Goal: Information Seeking & Learning: Learn about a topic

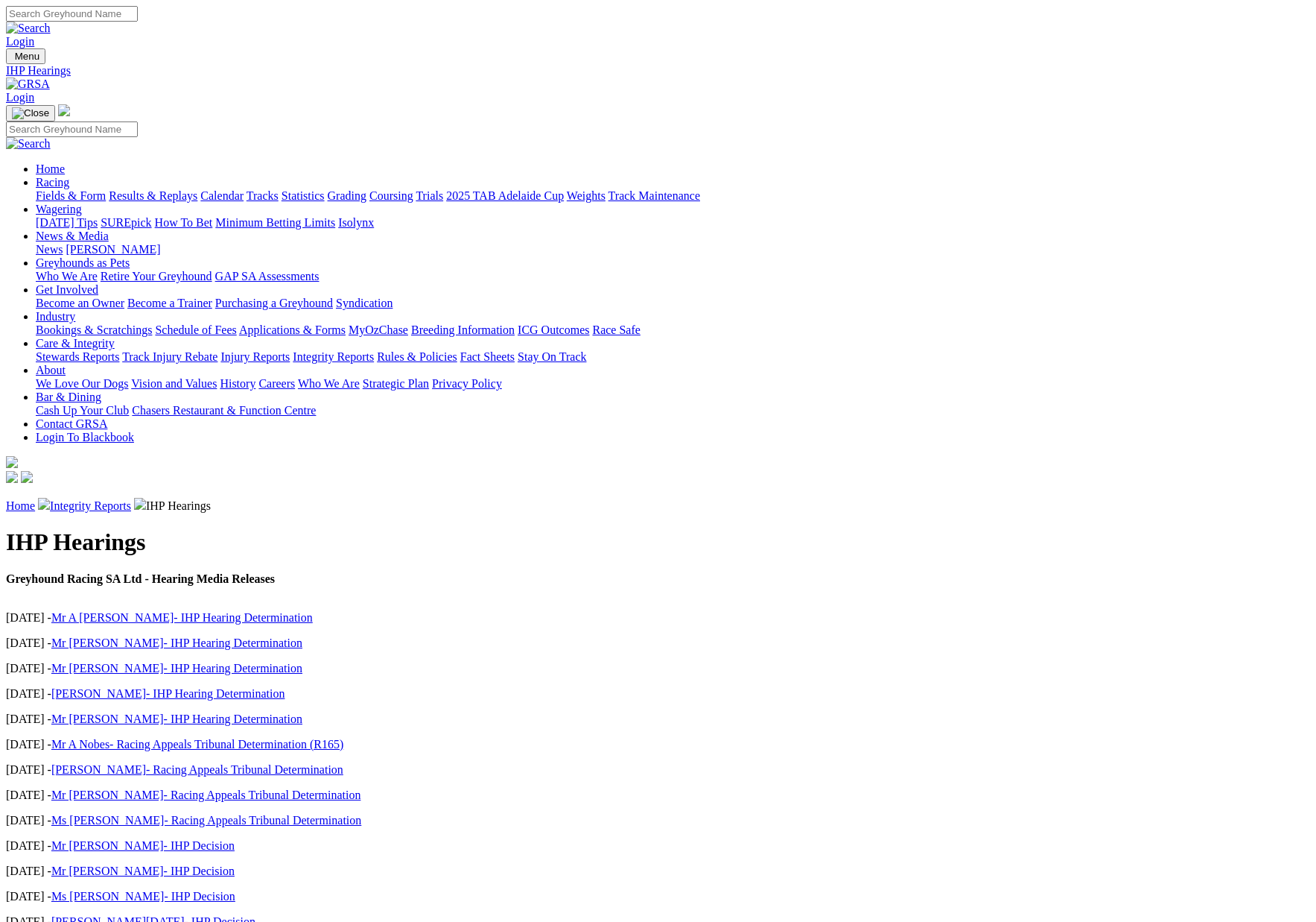
scroll to position [11, 0]
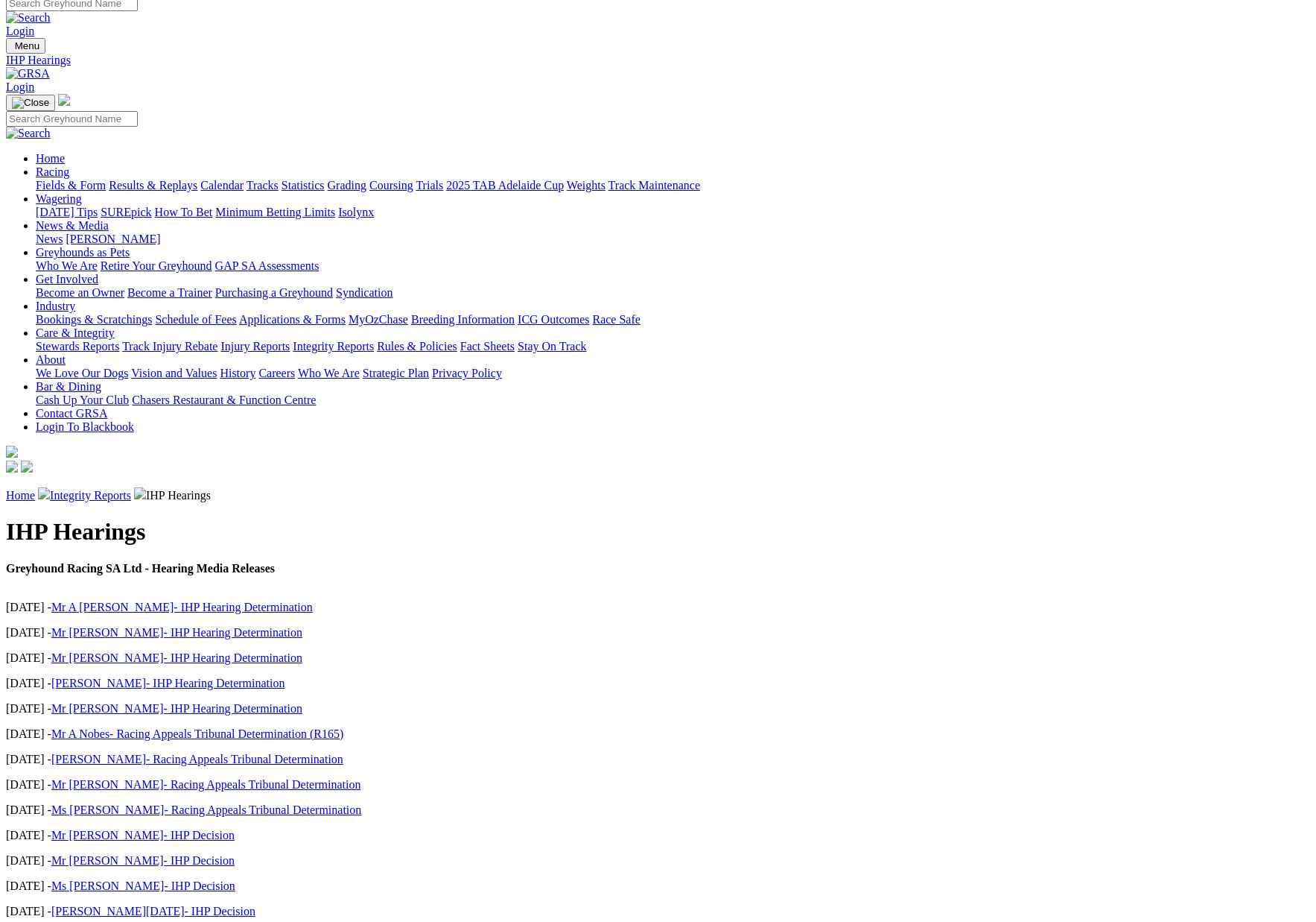
drag, startPoint x: 167, startPoint y: 148, endPoint x: 183, endPoint y: 151, distance: 16.3
click at [174, 487] on div "Home Integrity Reports IHP Hearings" at bounding box center [658, 494] width 1304 height 15
click at [35, 489] on link "Home" at bounding box center [20, 495] width 29 height 13
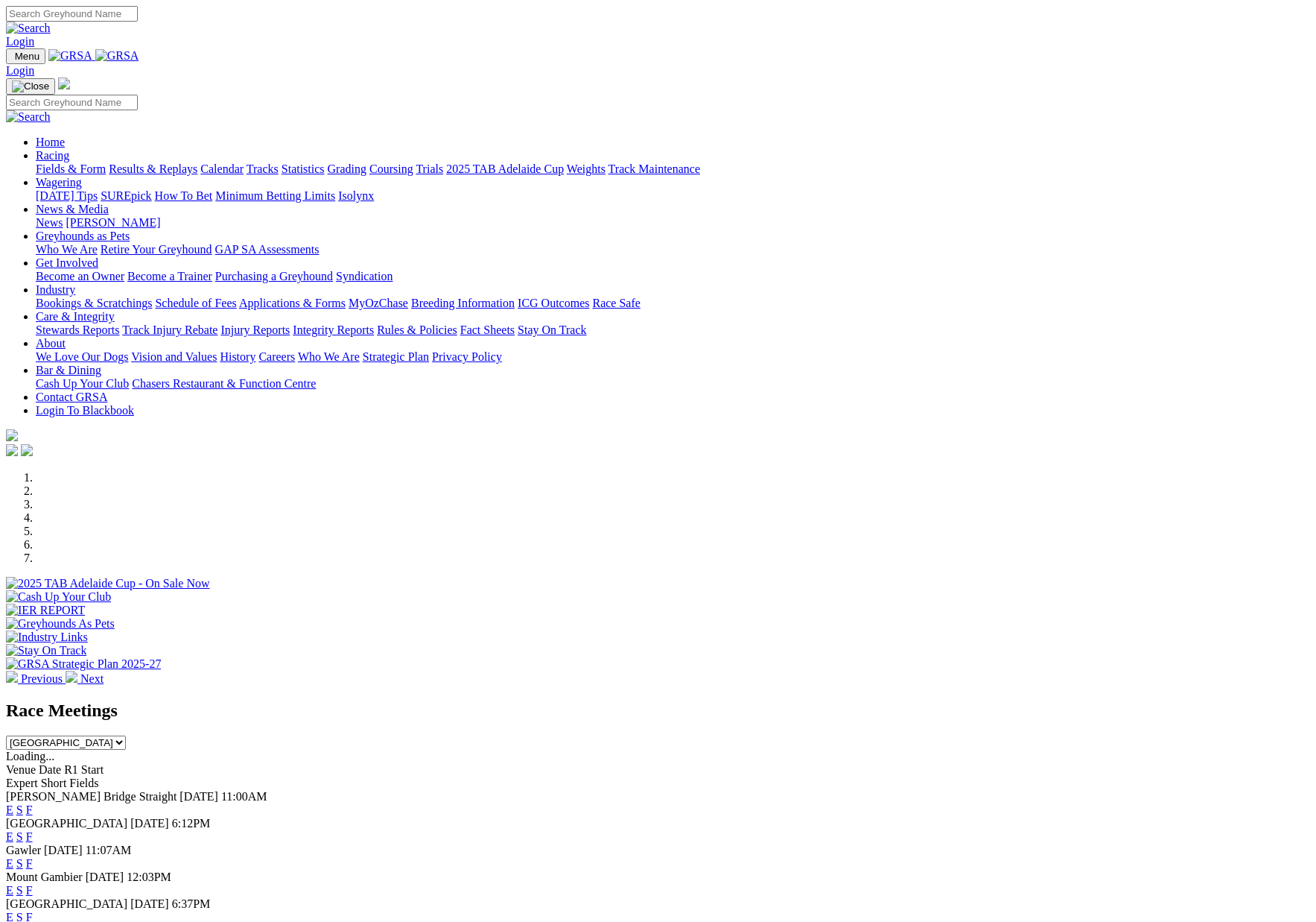
click at [69, 149] on link "Racing" at bounding box center [52, 154] width 34 height 13
click at [244, 162] on link "Calendar" at bounding box center [221, 168] width 43 height 13
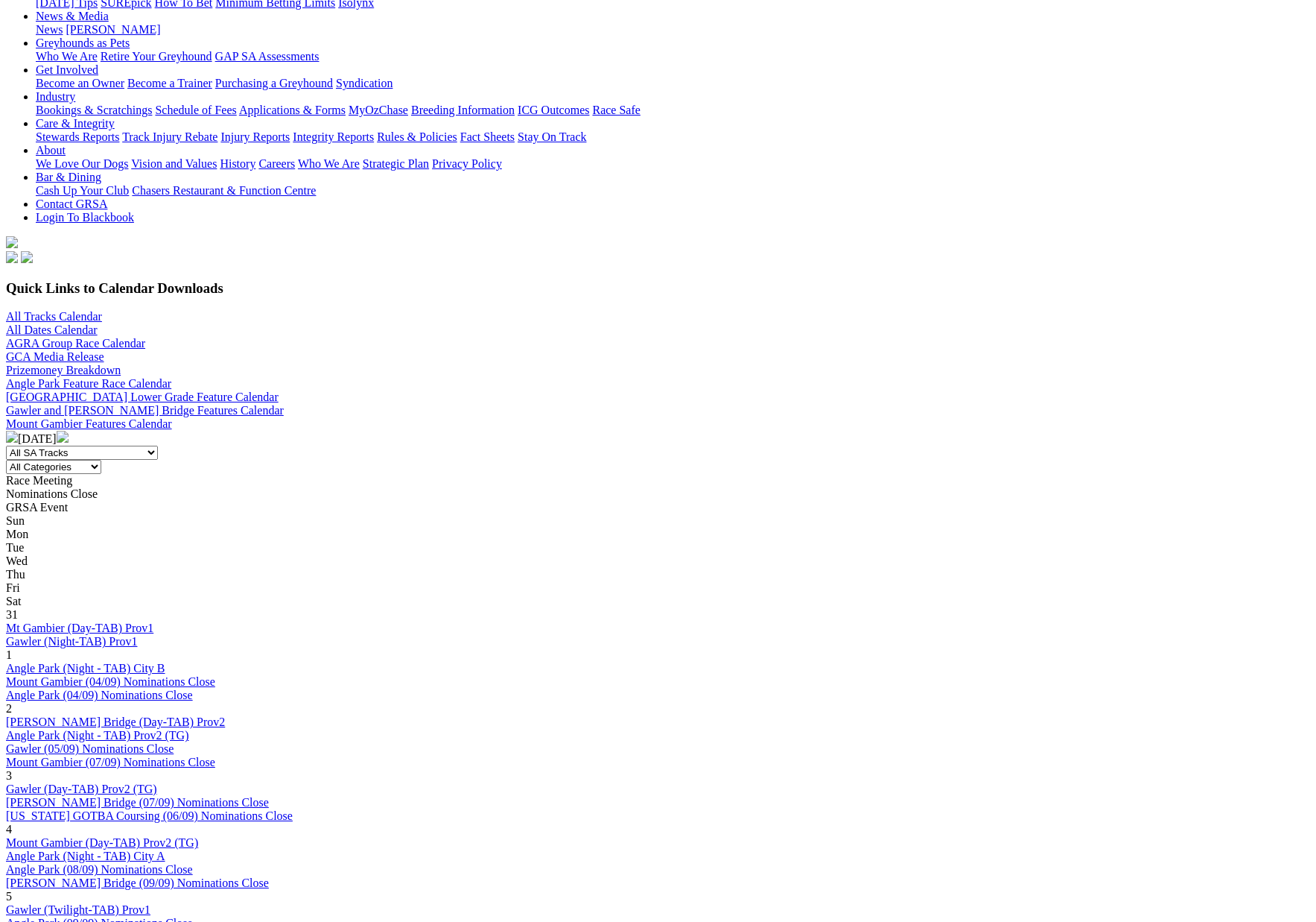
scroll to position [225, 0]
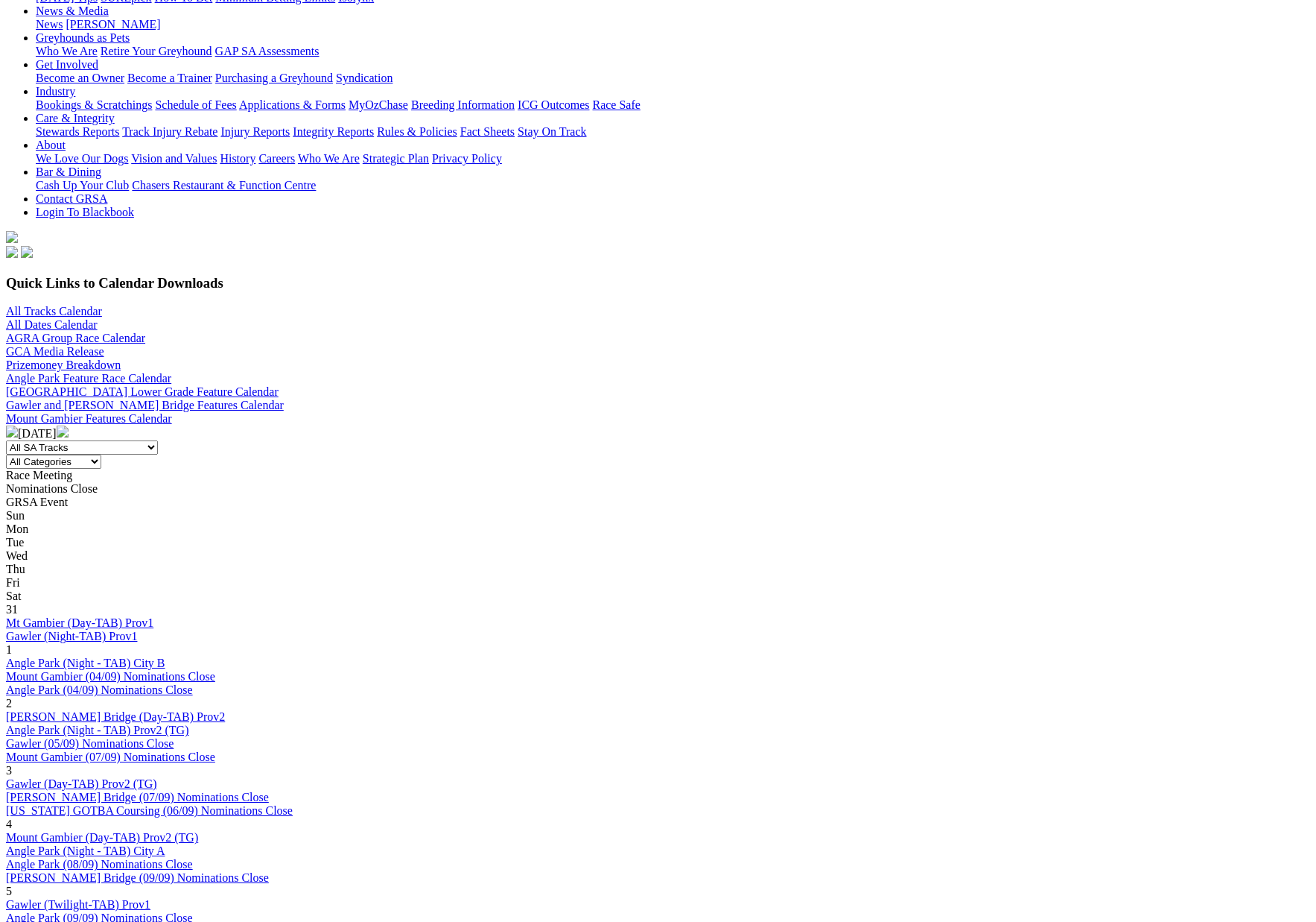
click at [69, 426] on img at bounding box center [62, 431] width 12 height 12
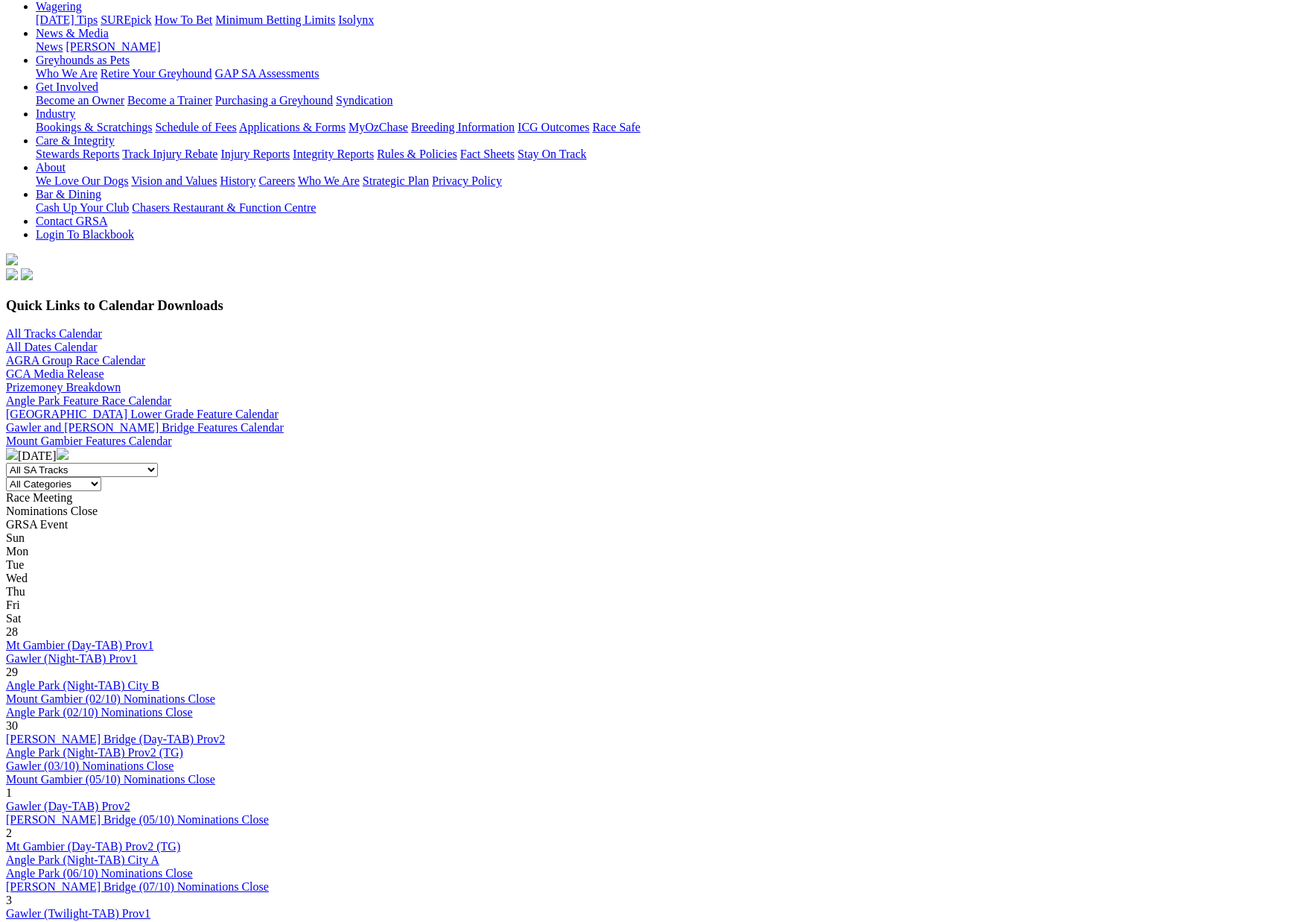
scroll to position [206, 0]
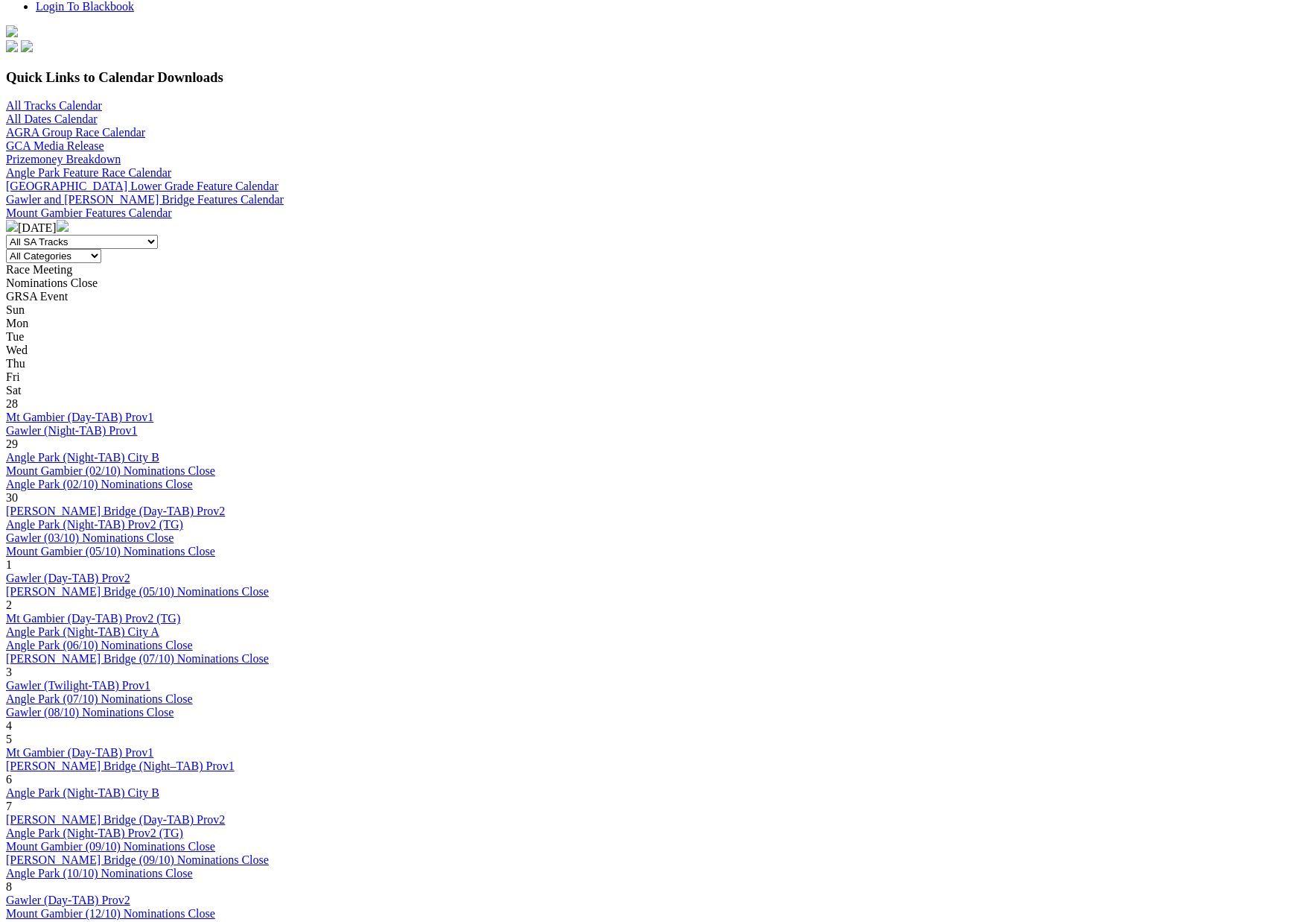
scroll to position [459, 0]
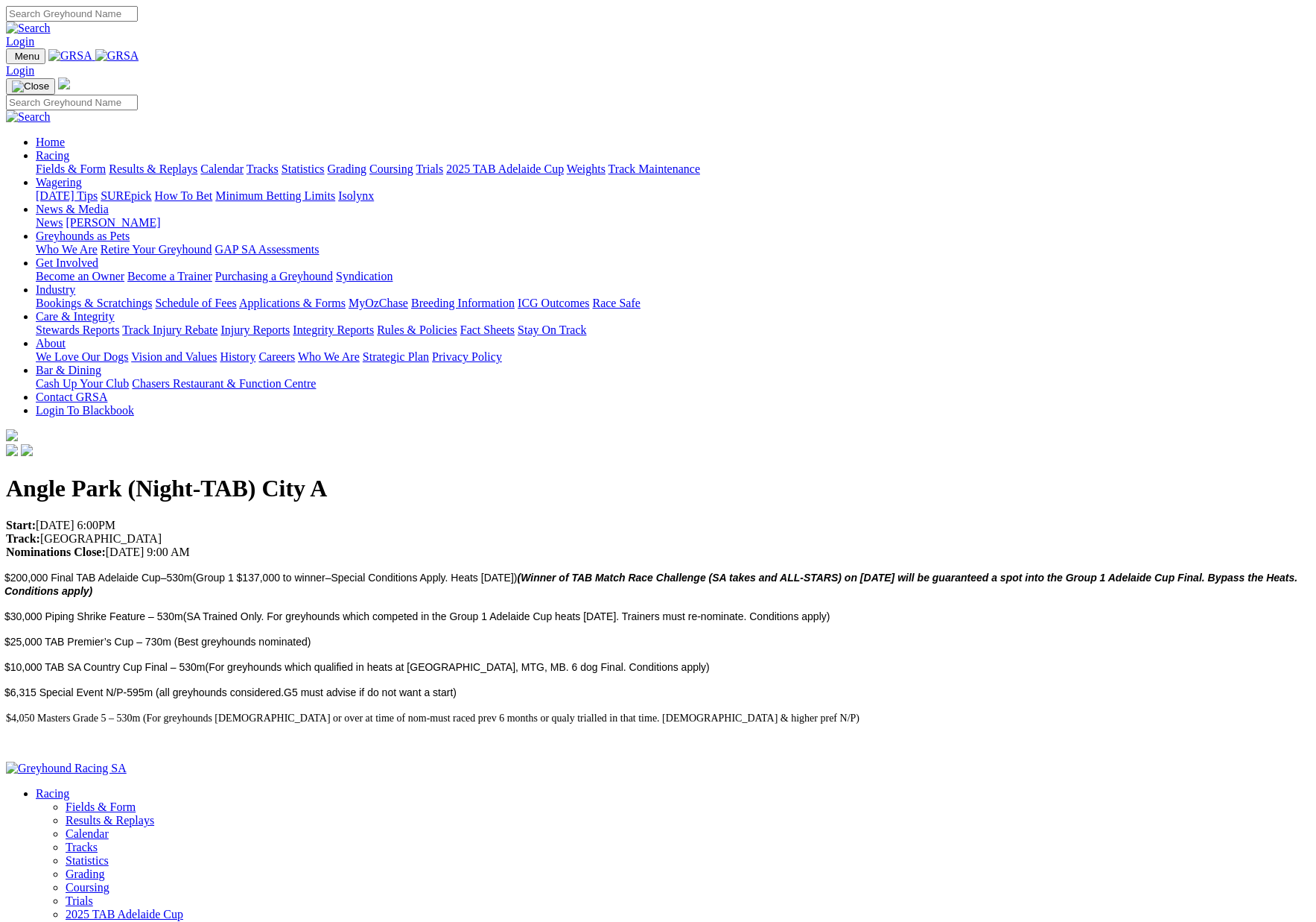
click at [197, 162] on link "Results & Replays" at bounding box center [152, 168] width 88 height 13
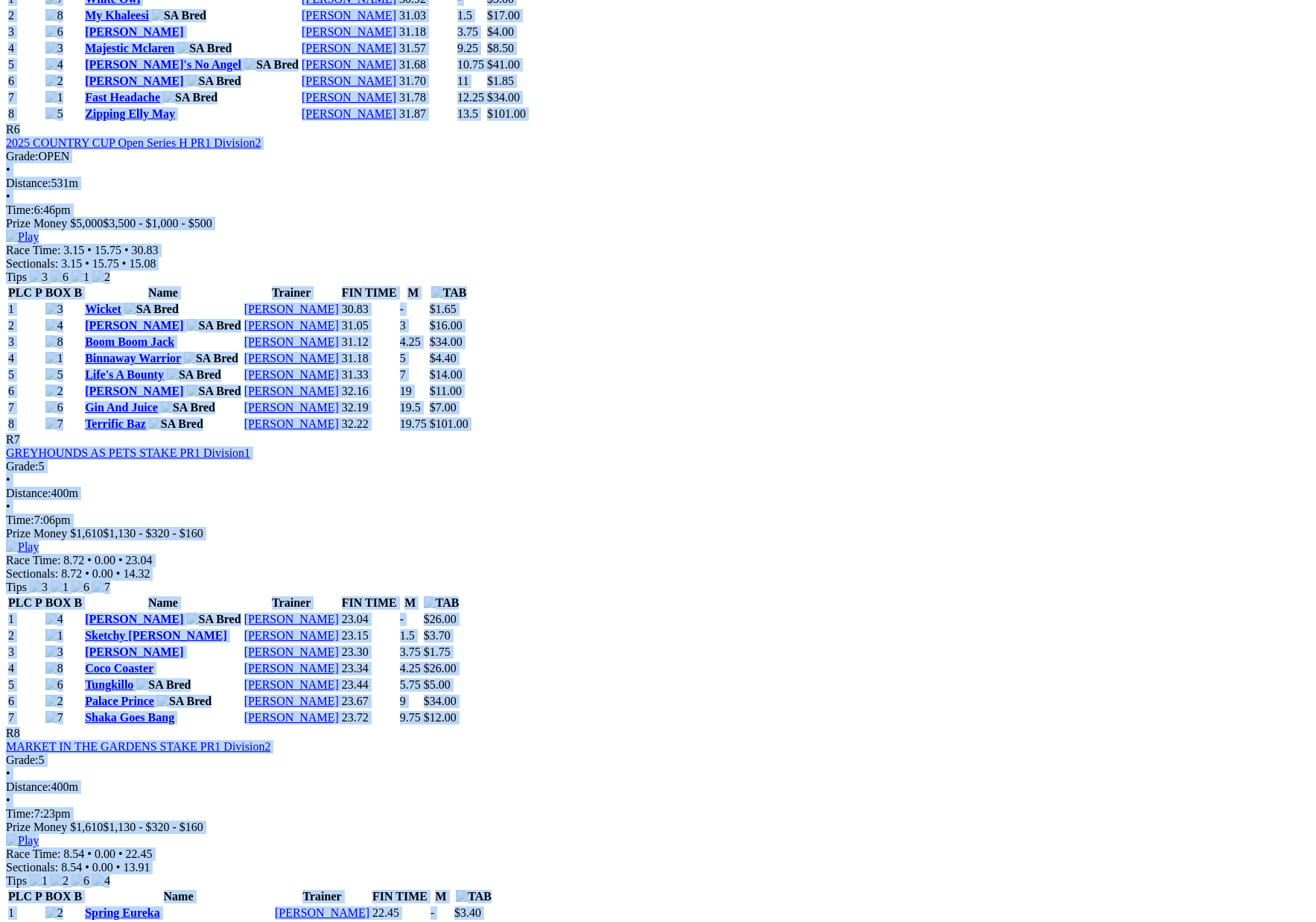
scroll to position [2331, 0]
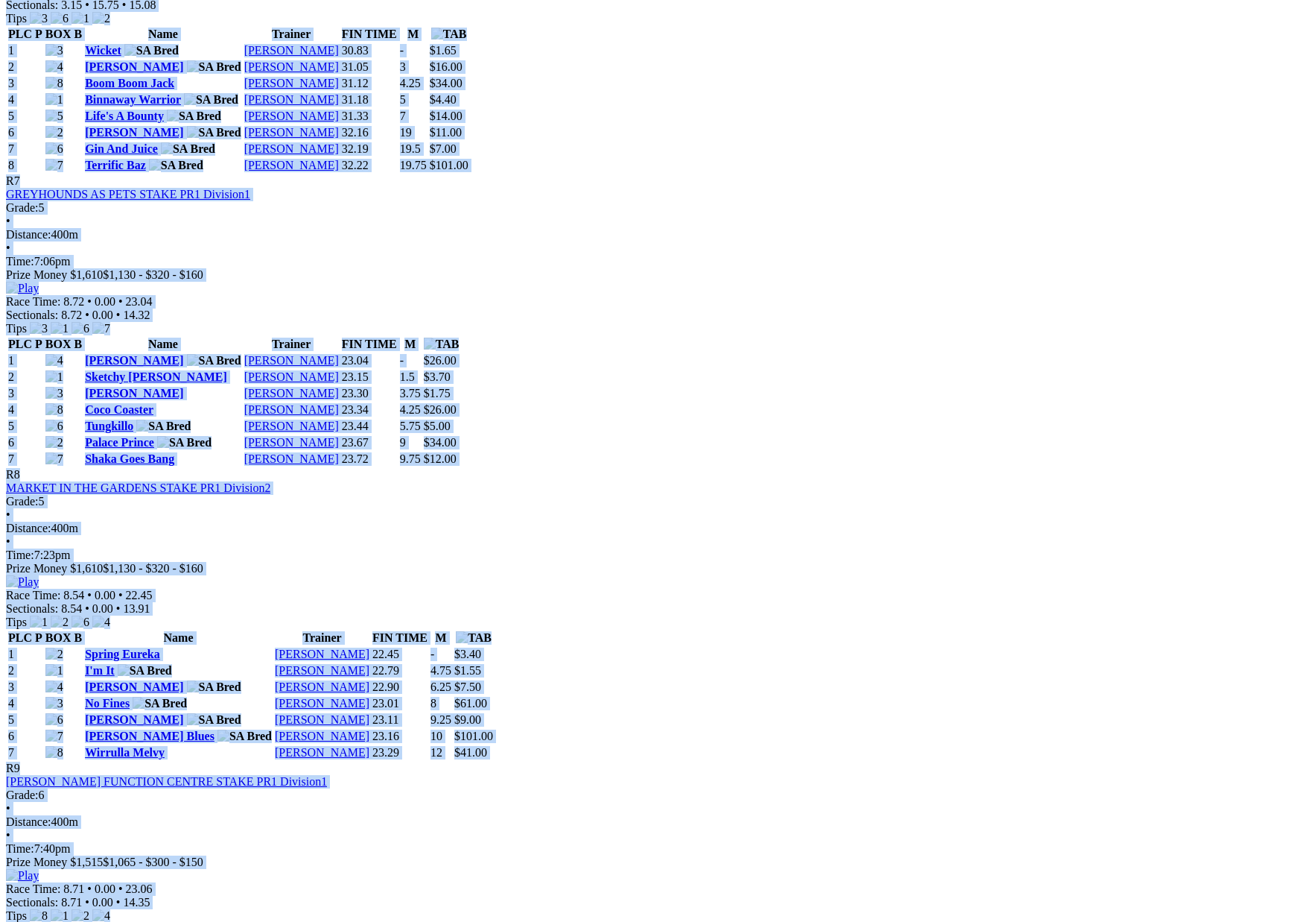
drag, startPoint x: 190, startPoint y: 294, endPoint x: 711, endPoint y: 310, distance: 521.2
copy div "Weather: Fine Gawler Sunday 28 Sep 2025 FIRST RACE: 5:22PM(ACST) Kennels Close:…"
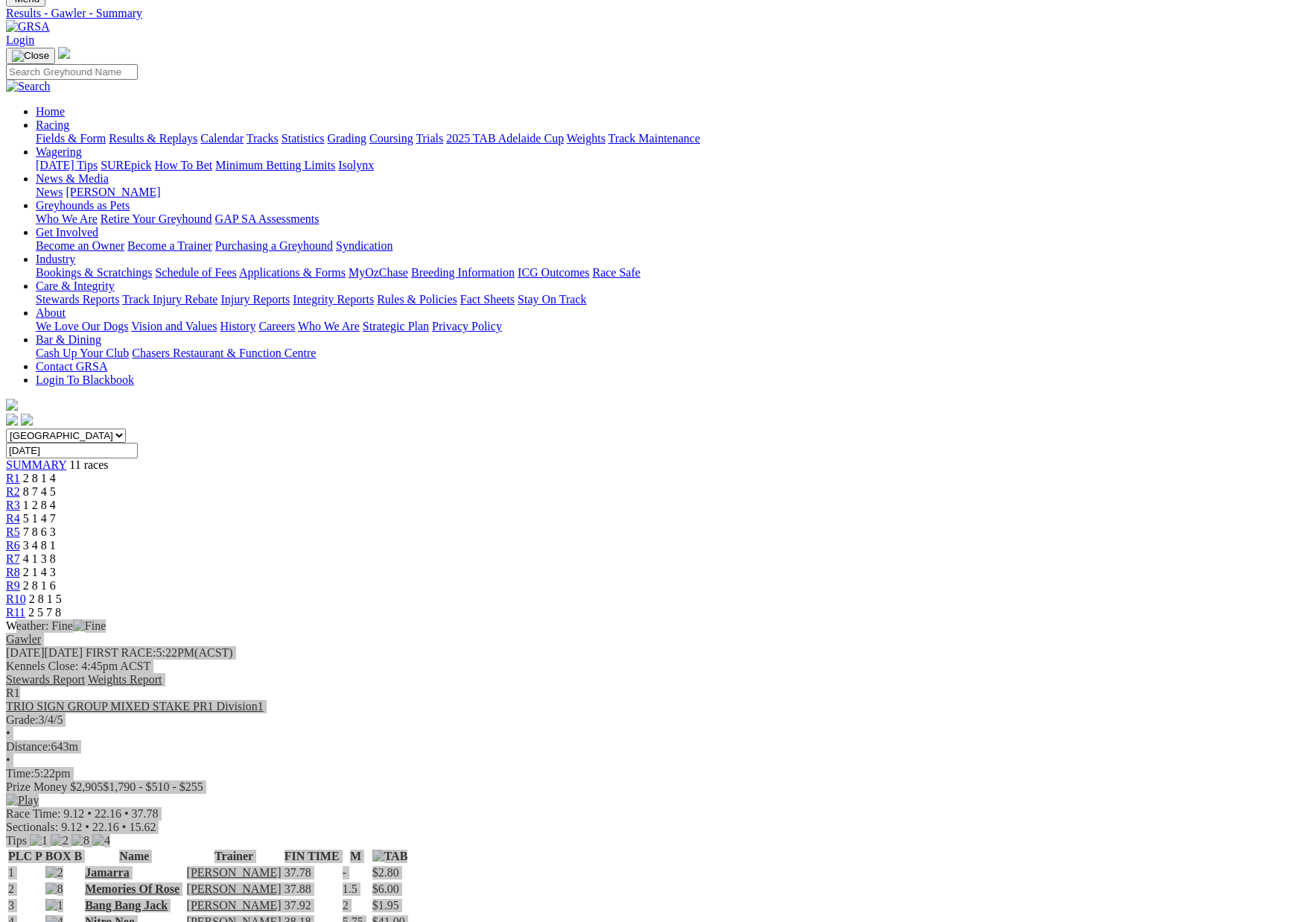
scroll to position [63, 0]
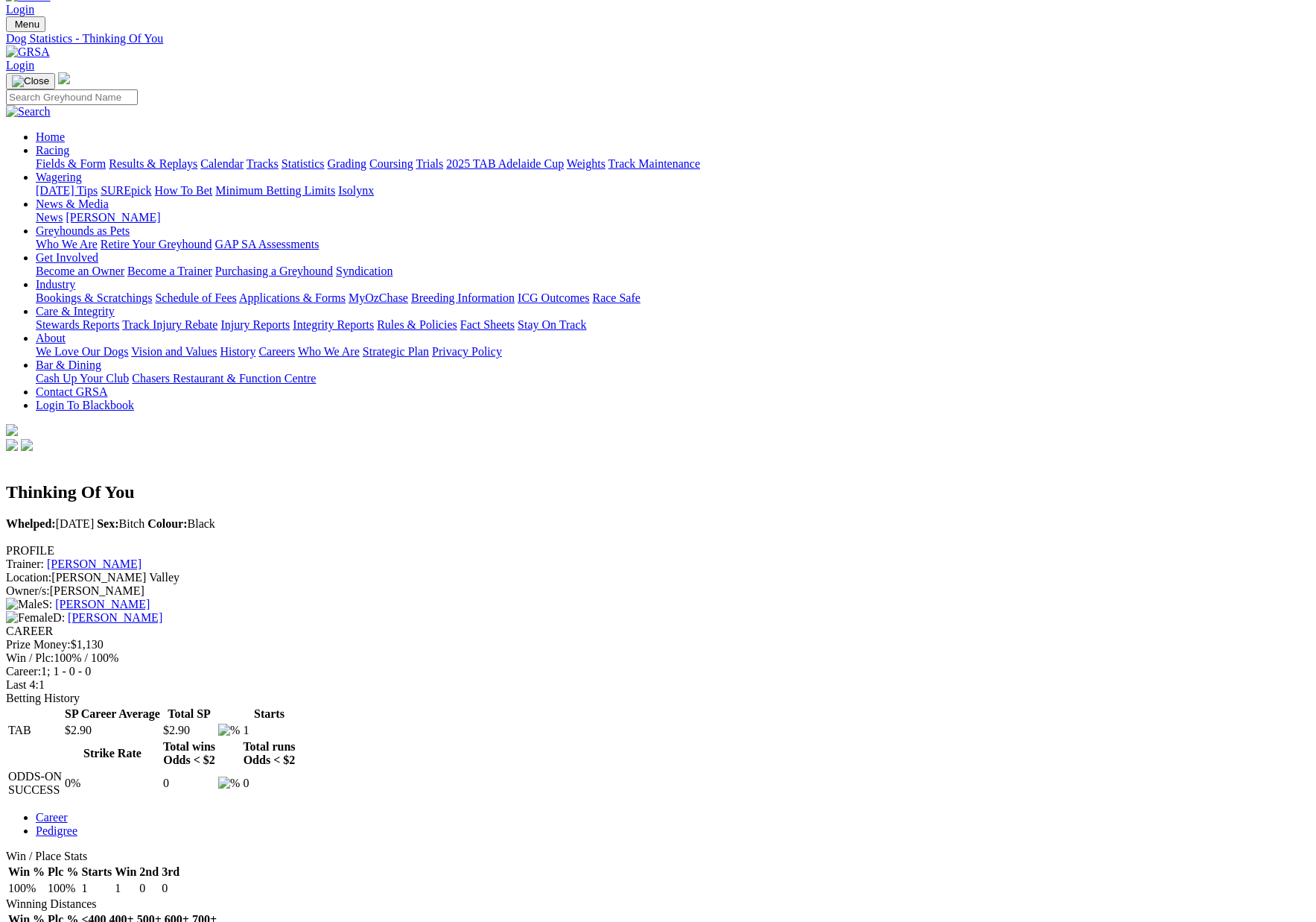
scroll to position [37, 0]
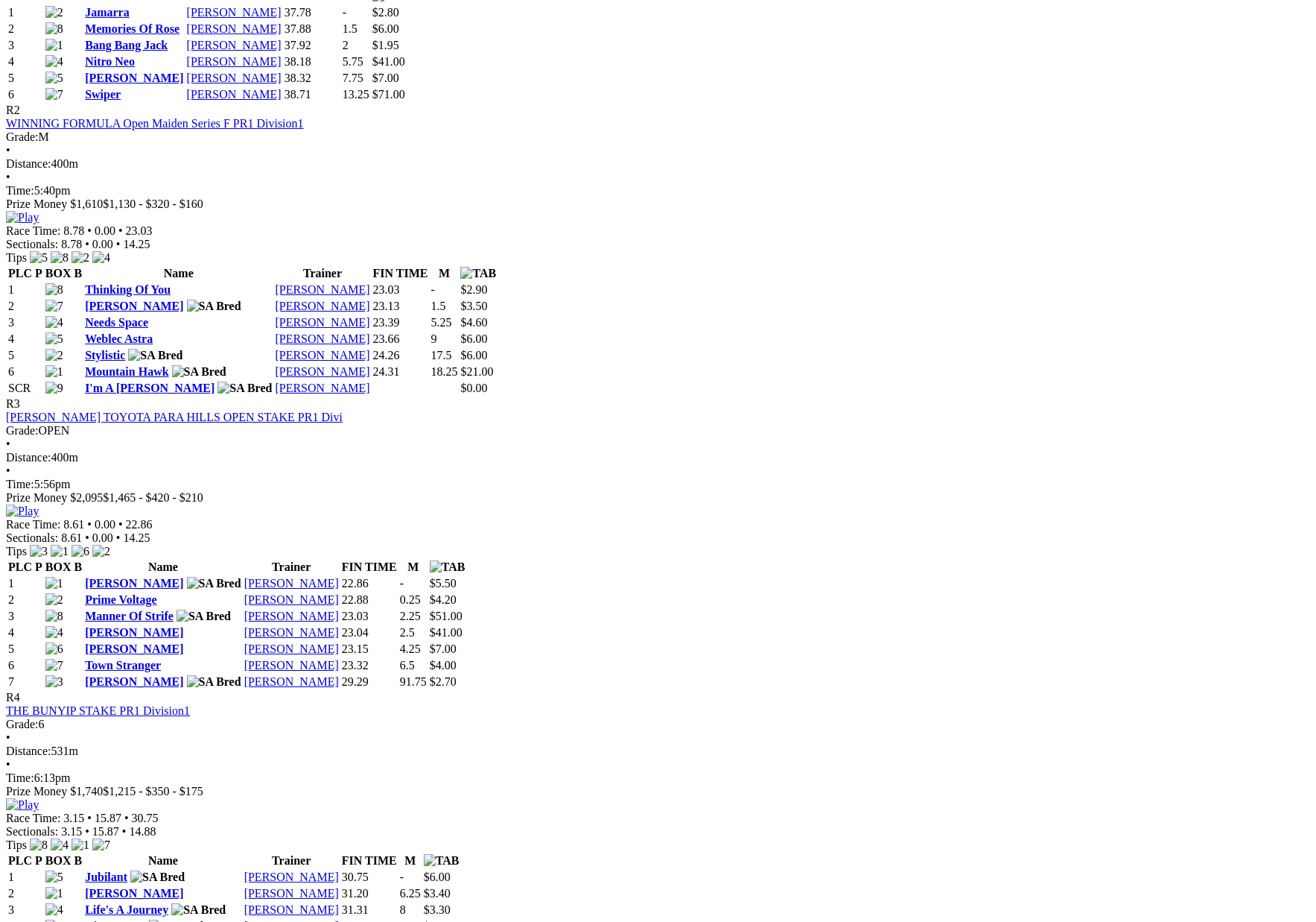
scroll to position [918, 0]
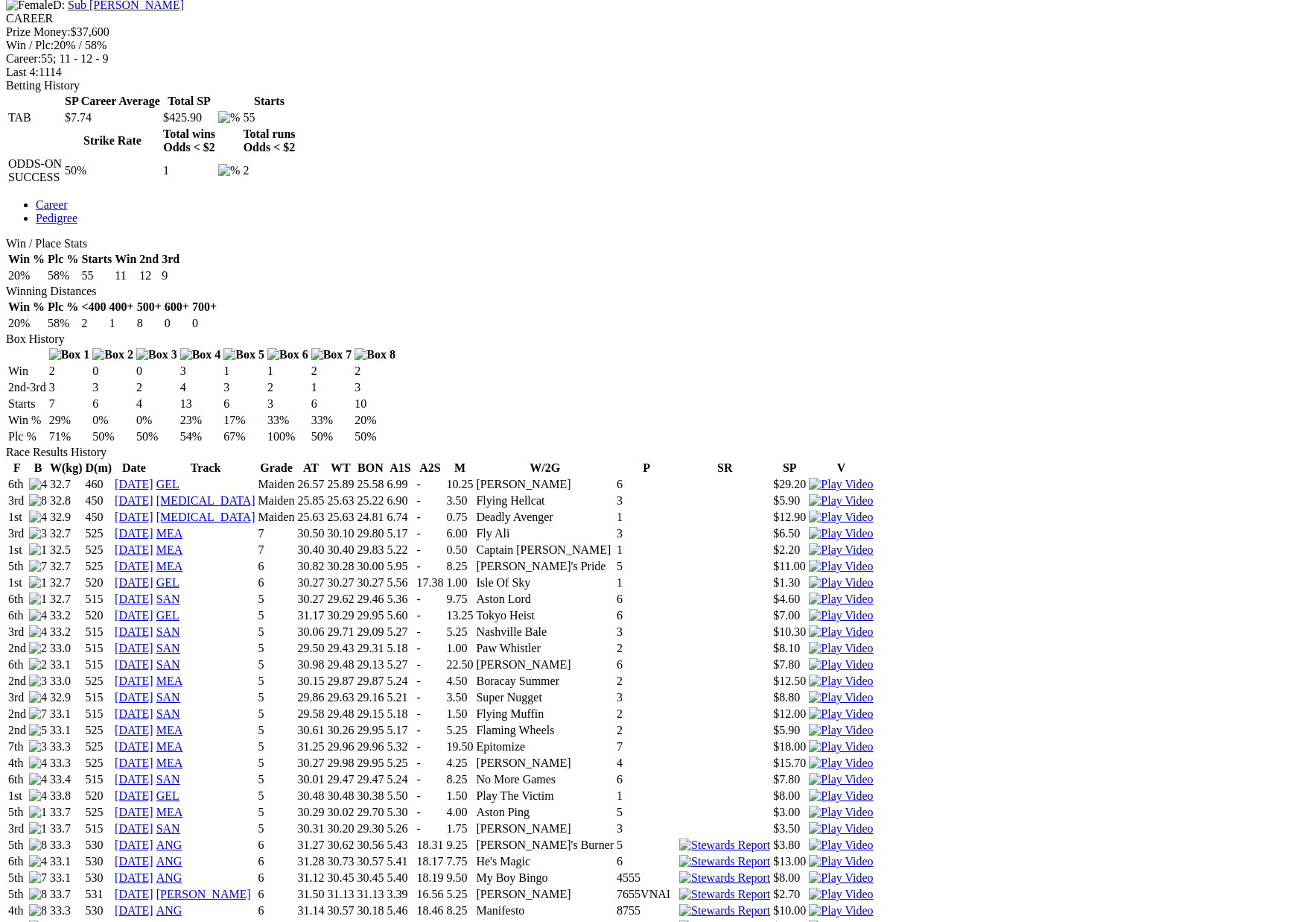
scroll to position [642, 0]
click at [153, 840] on link "[DATE]" at bounding box center [134, 846] width 39 height 13
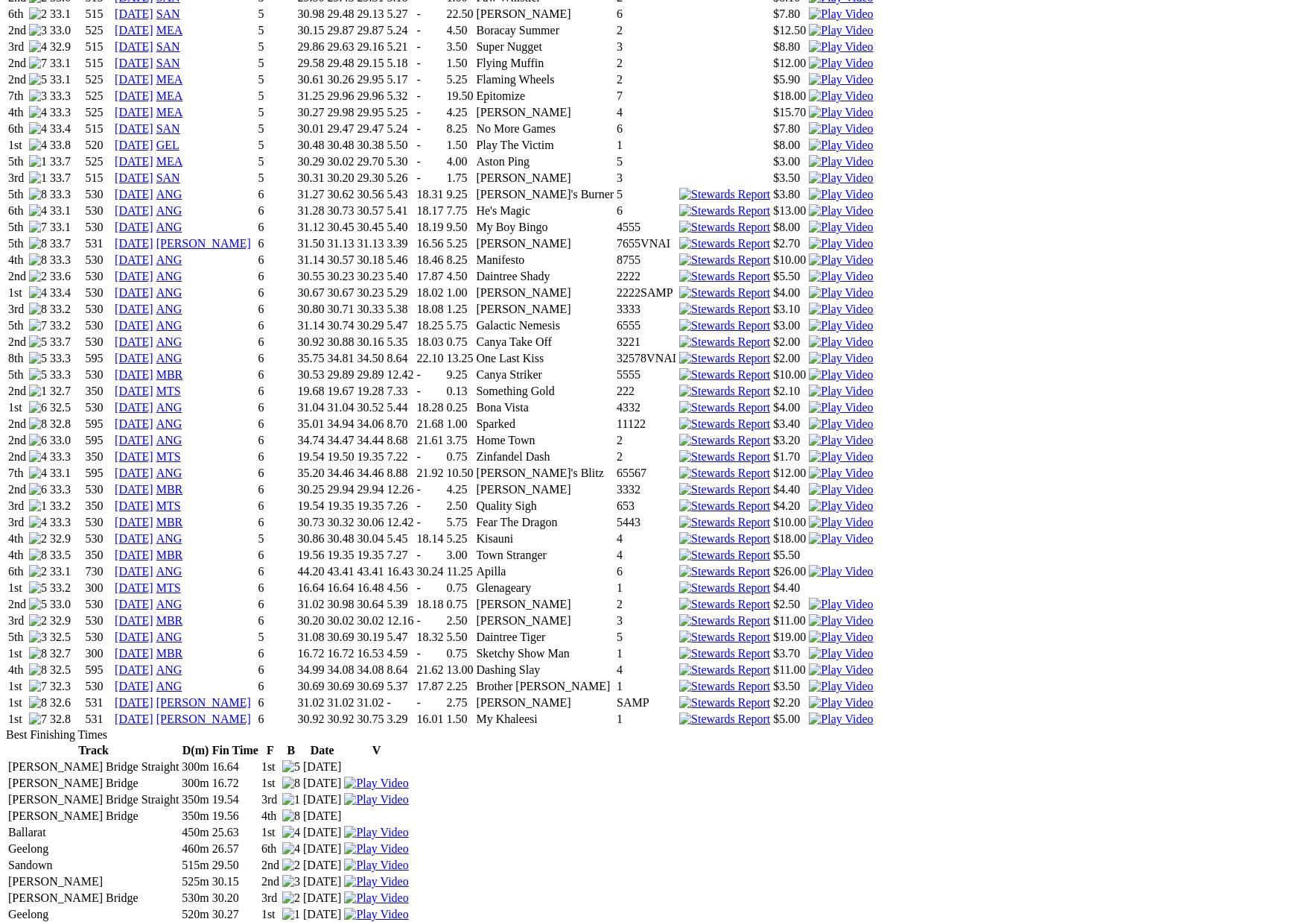
scroll to position [1298, 0]
click at [153, 578] on link "05 Aug 25" at bounding box center [134, 584] width 39 height 13
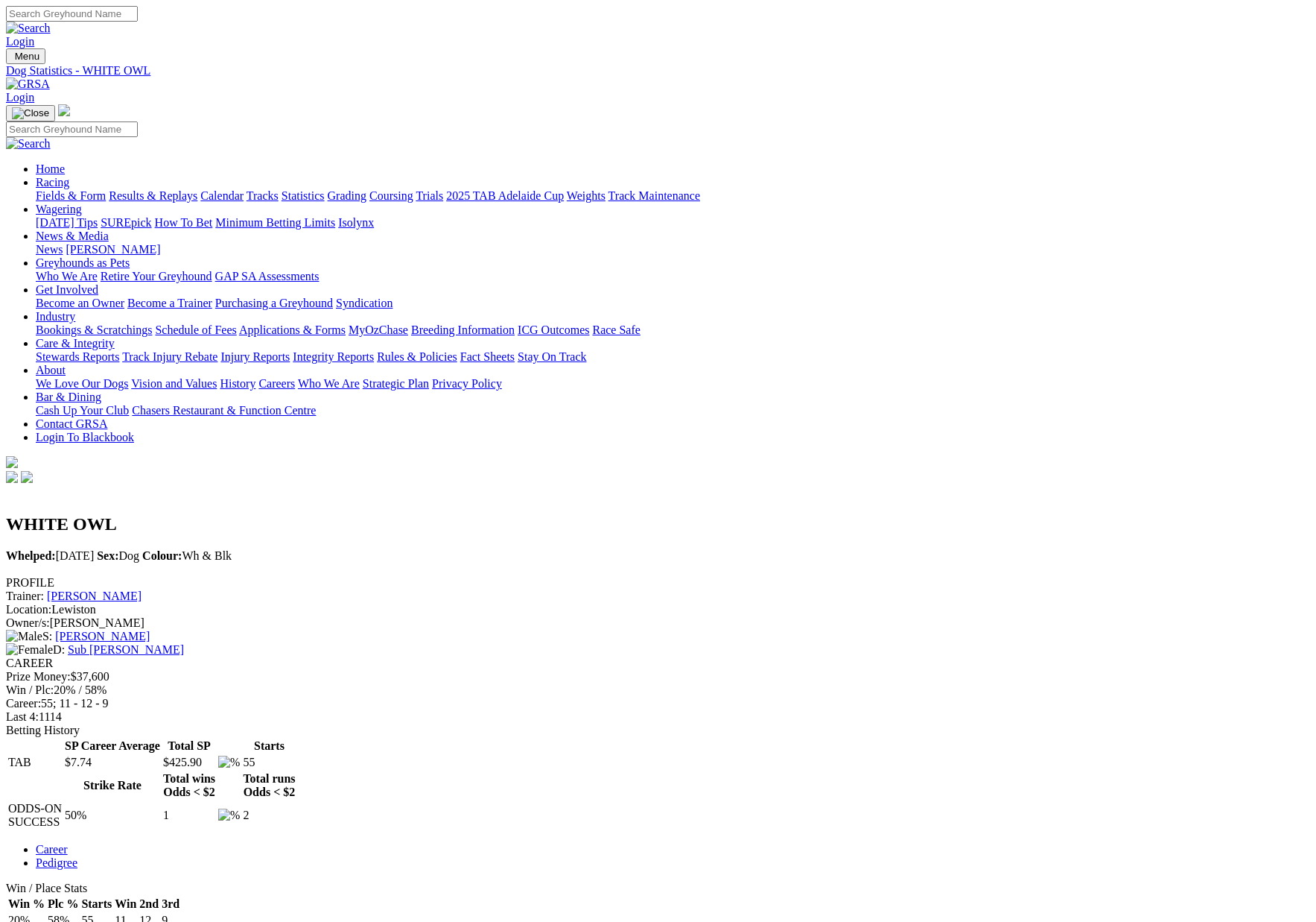
scroll to position [1295, 0]
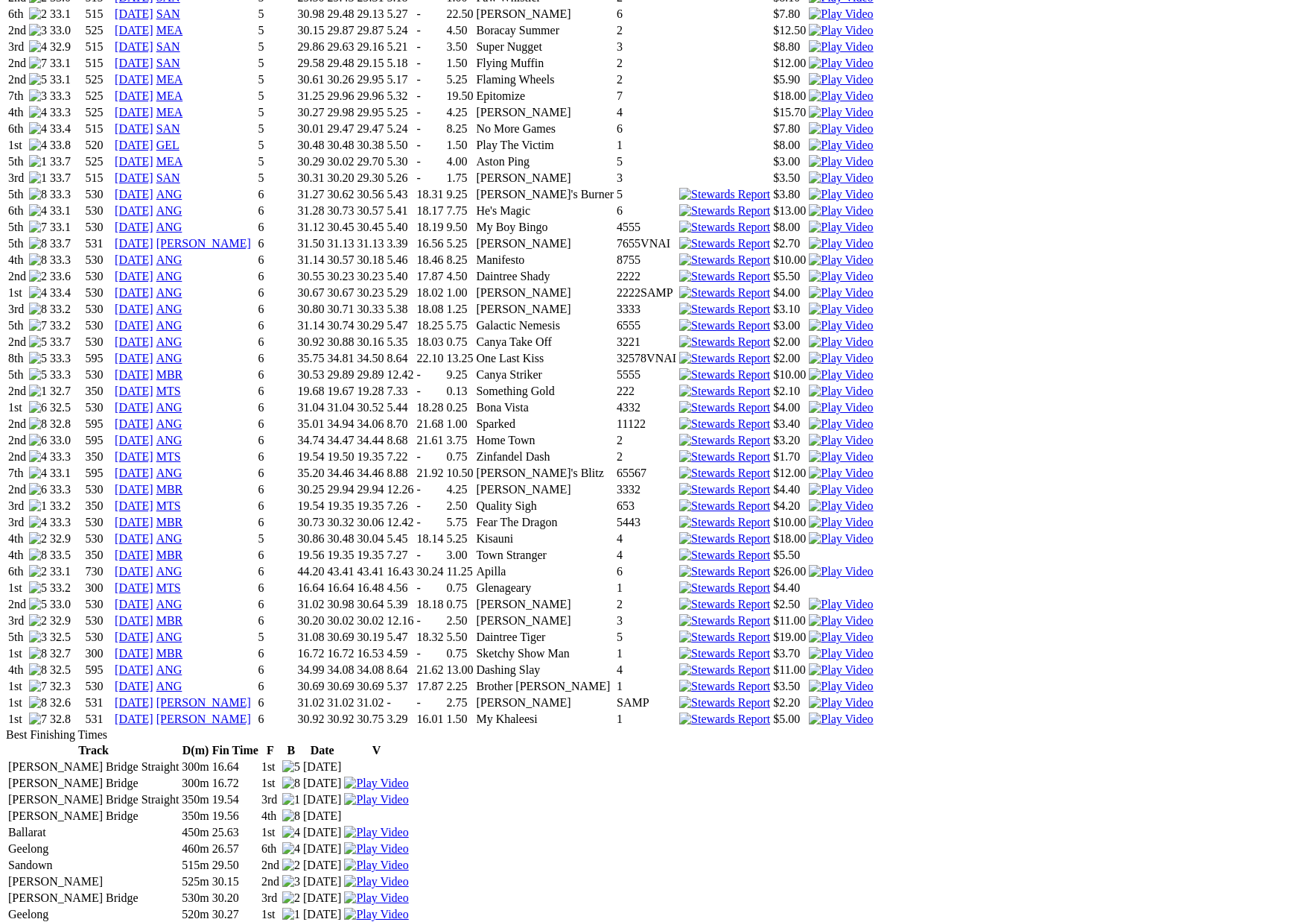
click at [153, 679] on link "08 Sep 25" at bounding box center [134, 685] width 39 height 13
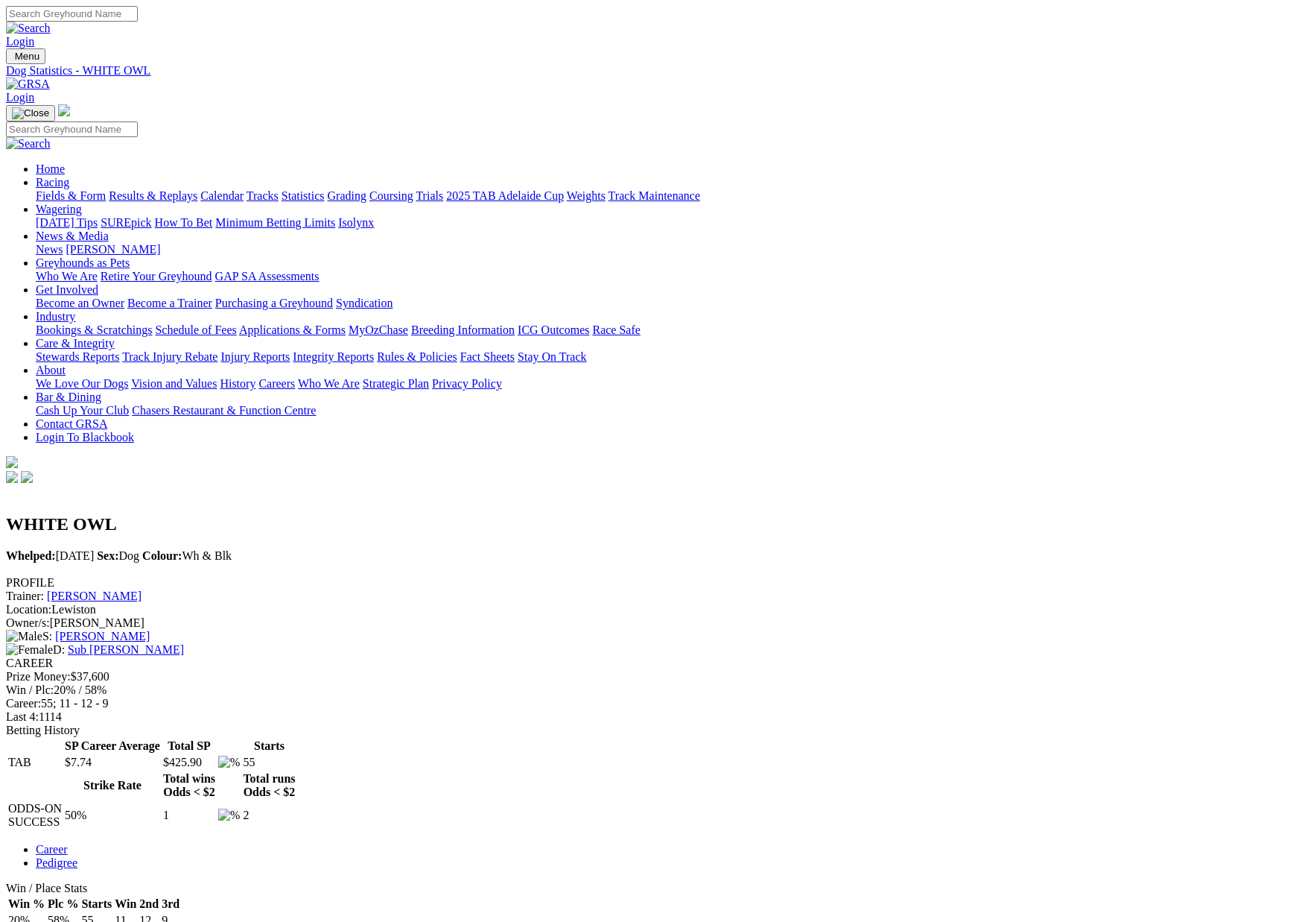
scroll to position [1295, 0]
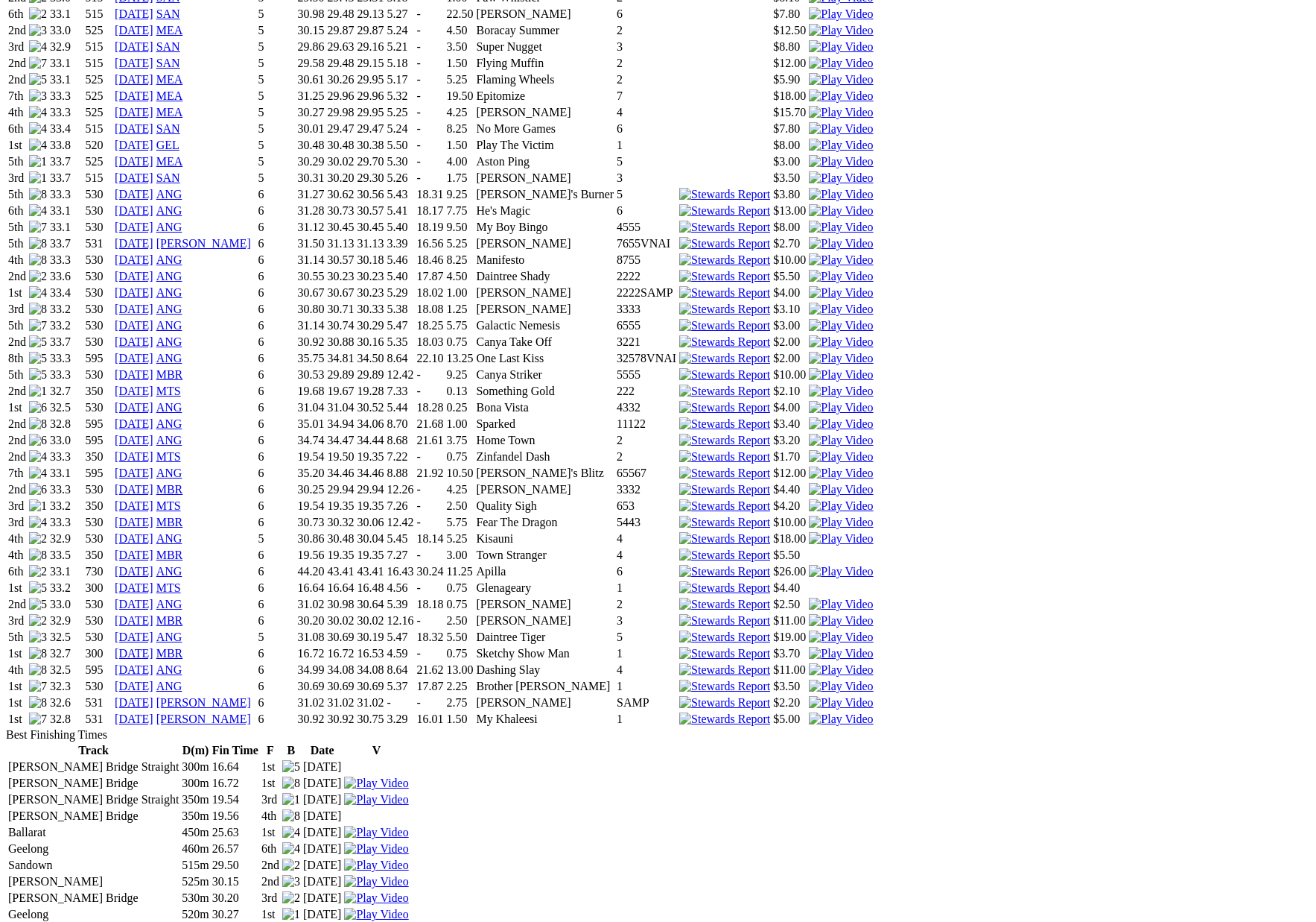
click at [153, 647] on link "[DATE]" at bounding box center [134, 653] width 39 height 13
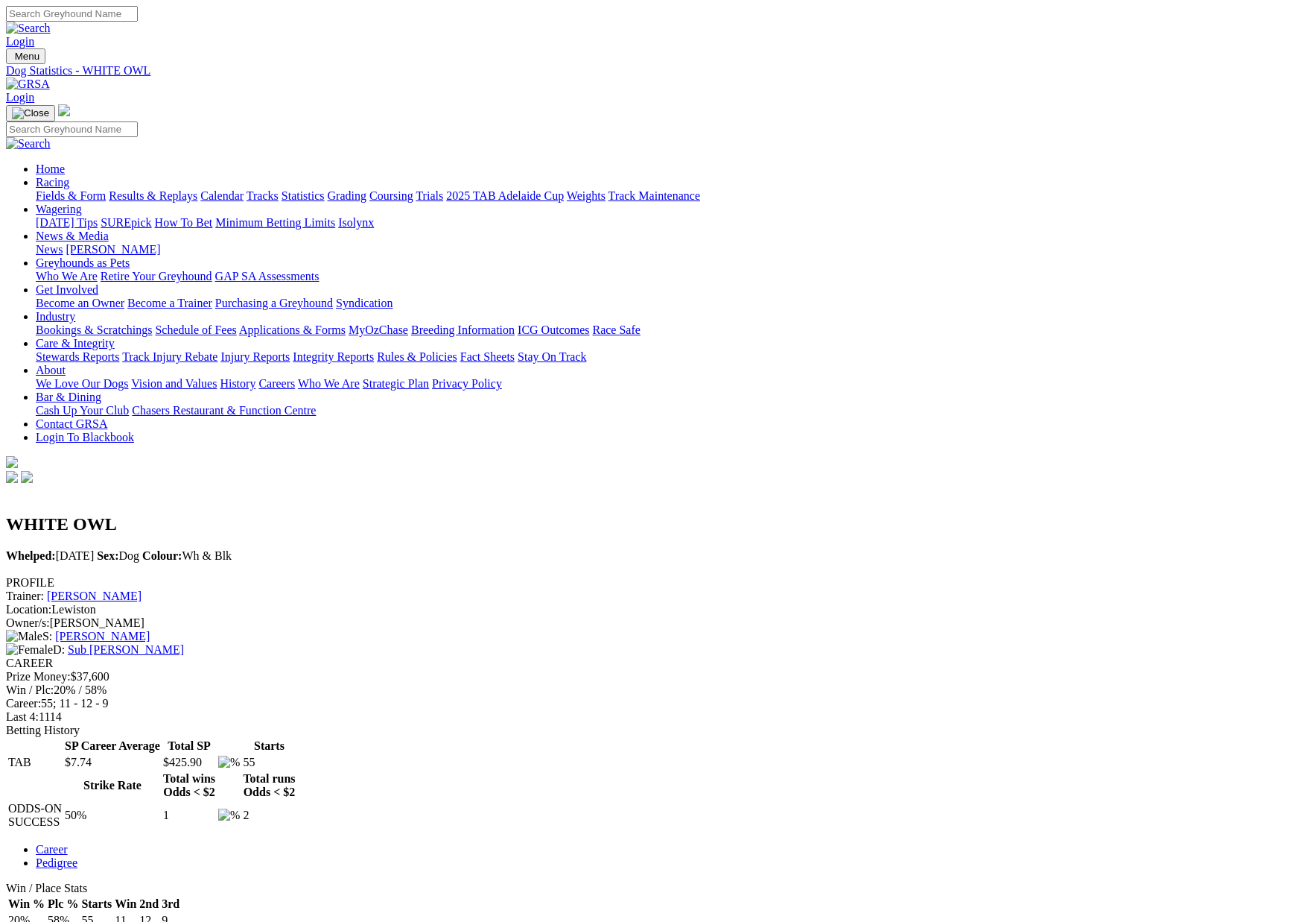
scroll to position [1295, 0]
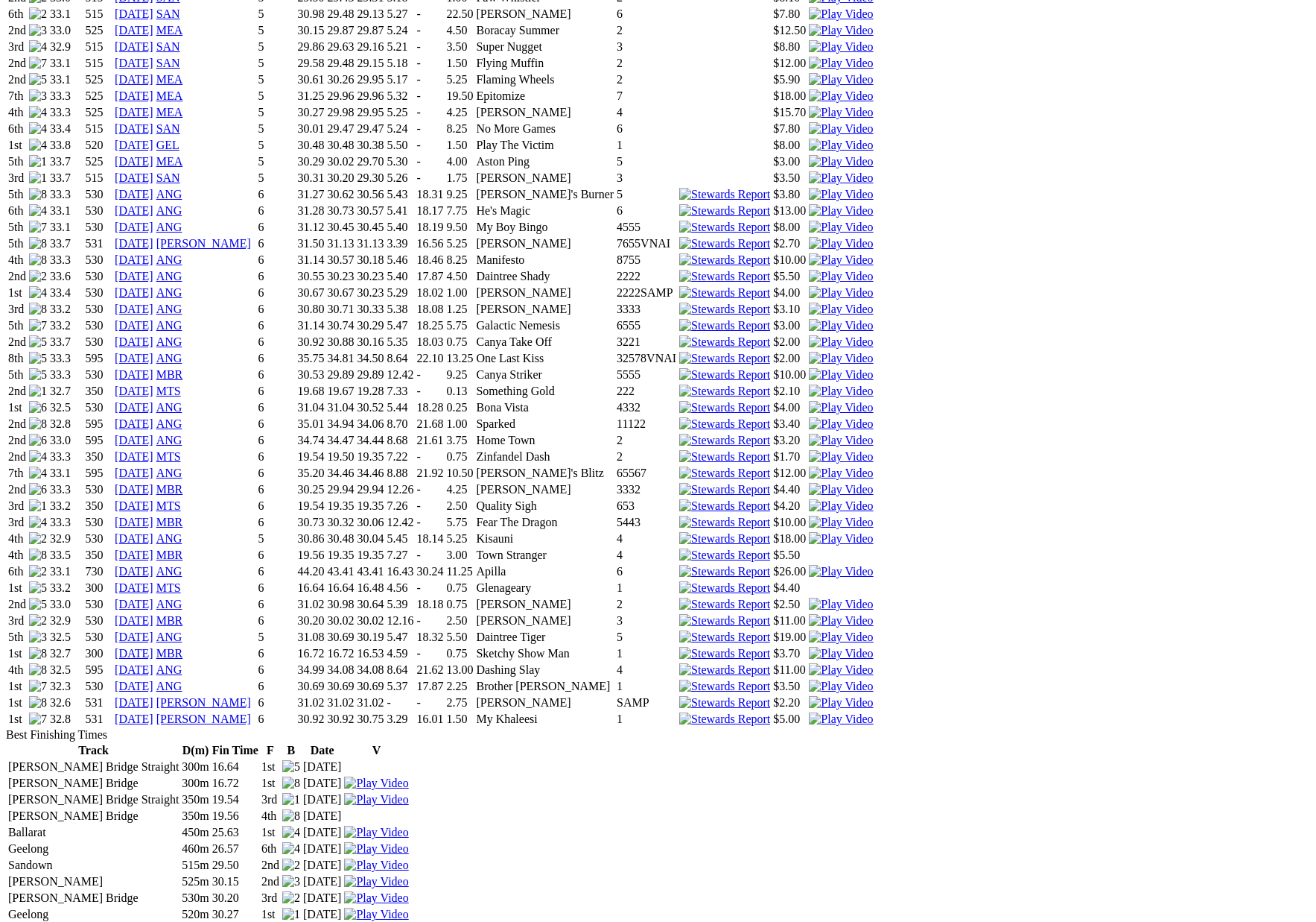
click at [153, 631] on link "21 Aug 25" at bounding box center [134, 636] width 39 height 13
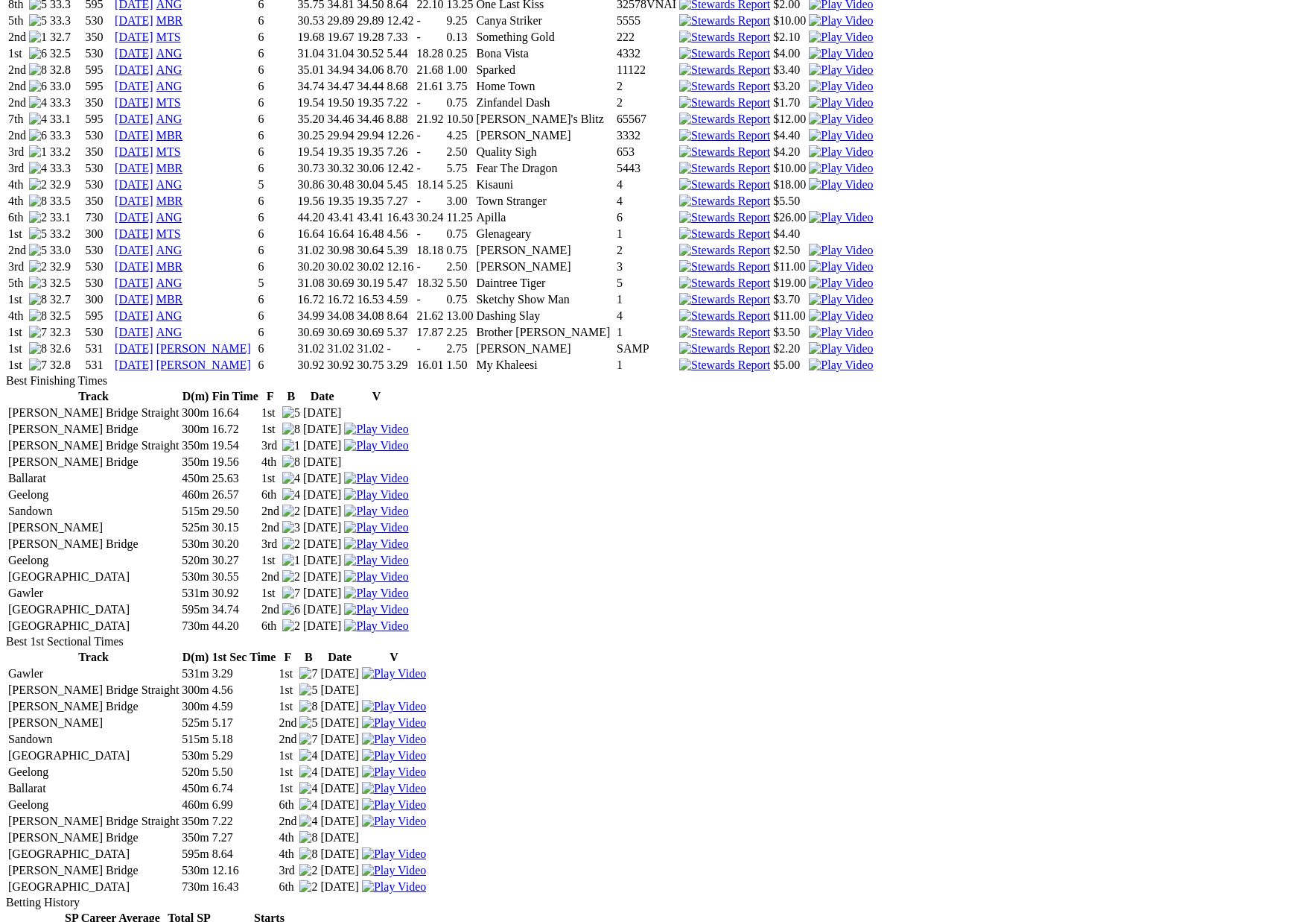
scroll to position [1647, 0]
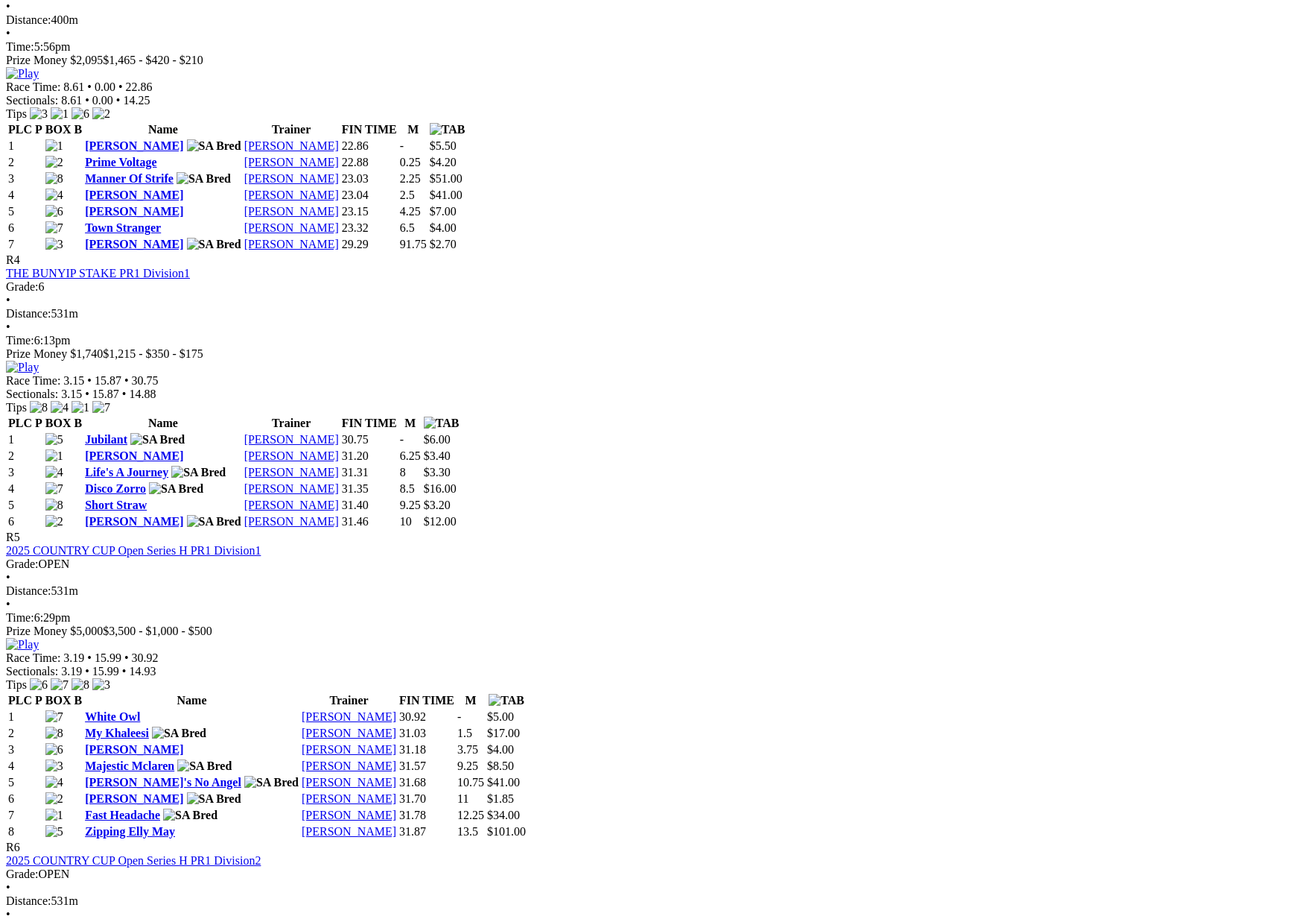
scroll to position [1362, 0]
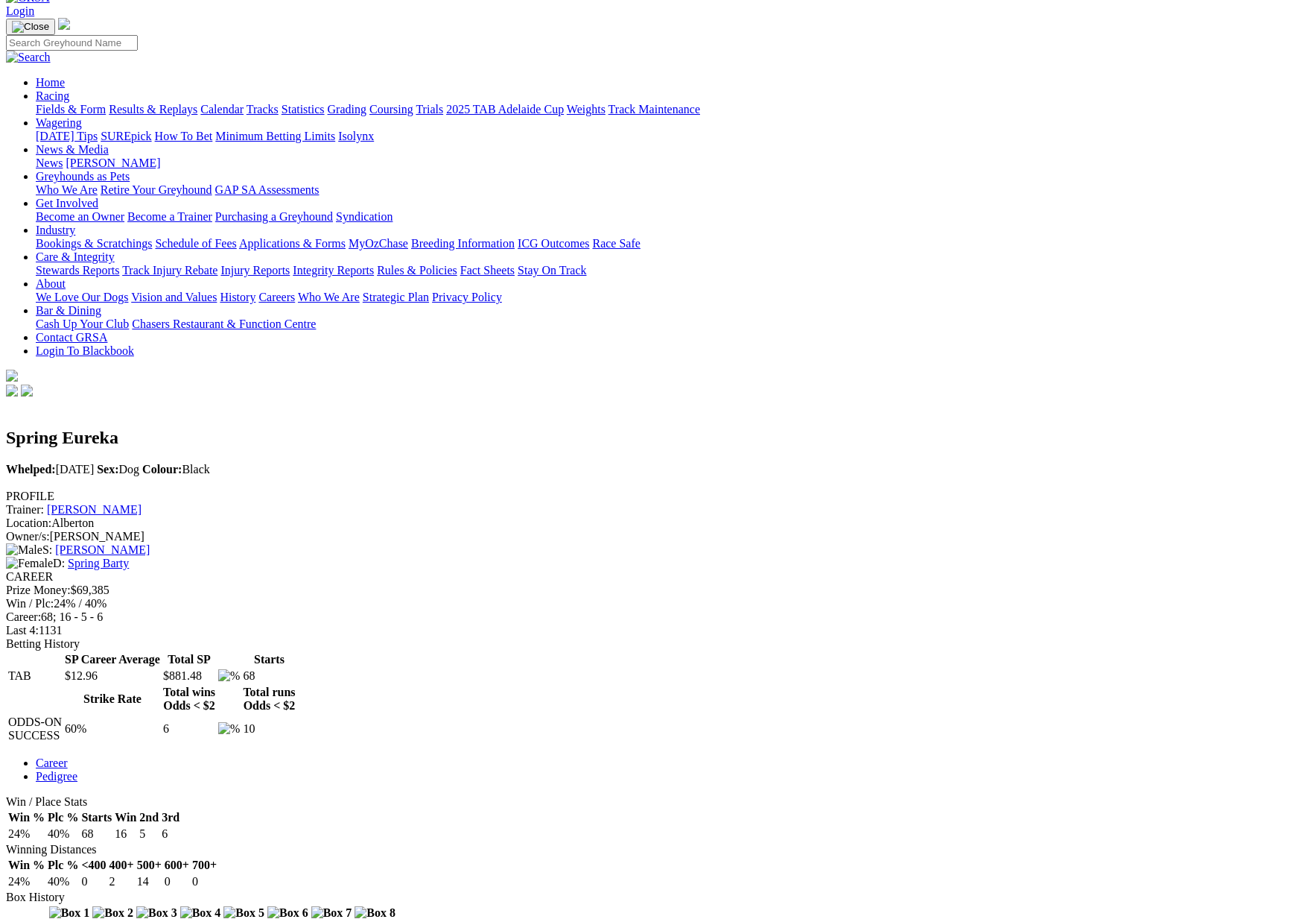
scroll to position [91, 0]
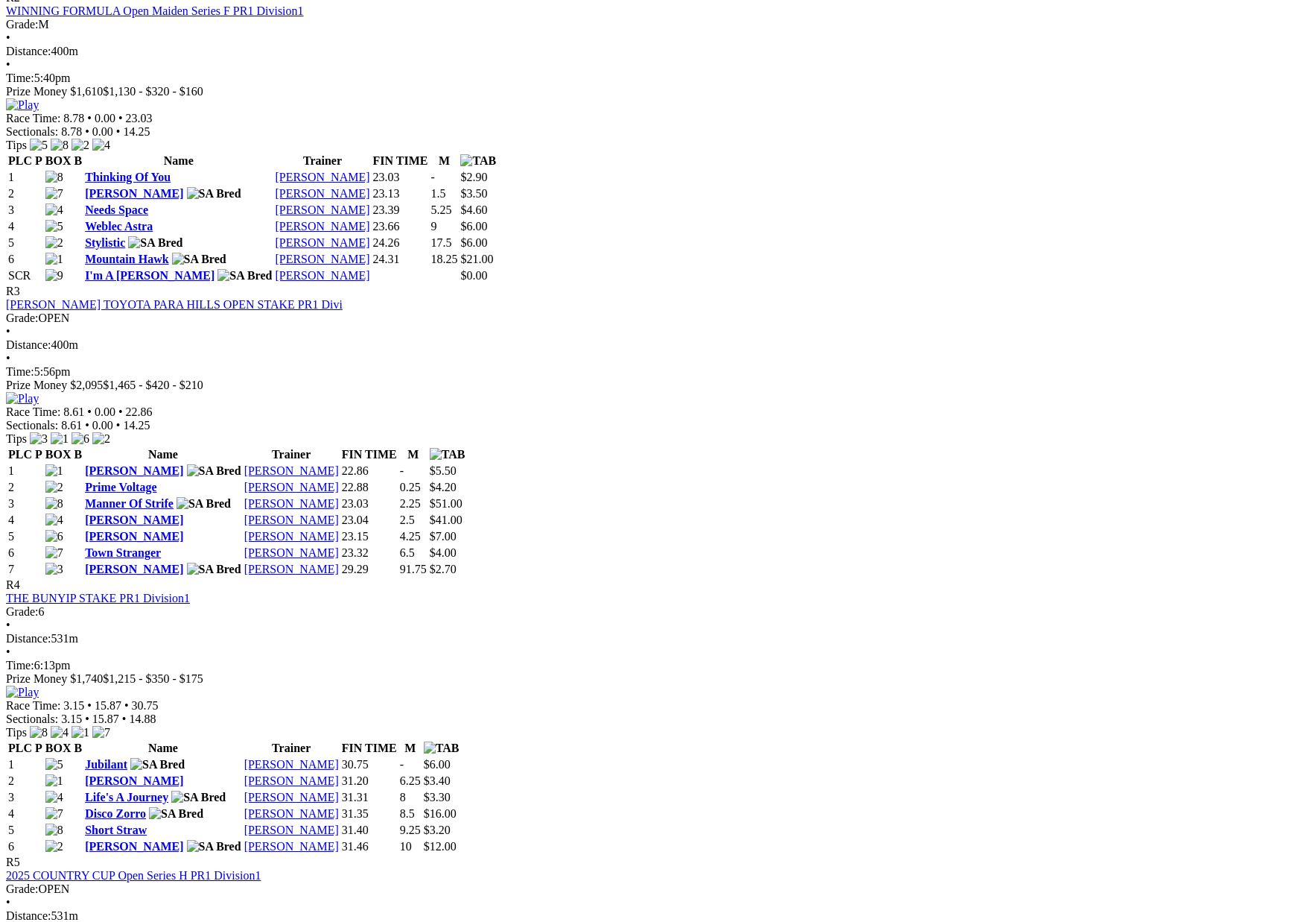
scroll to position [1020, 0]
